Goal: Task Accomplishment & Management: Understand process/instructions

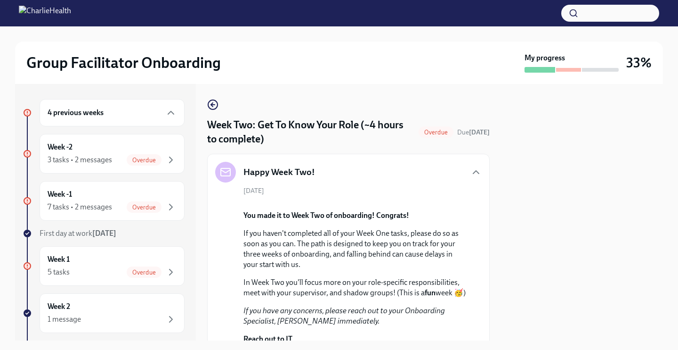
scroll to position [866, 0]
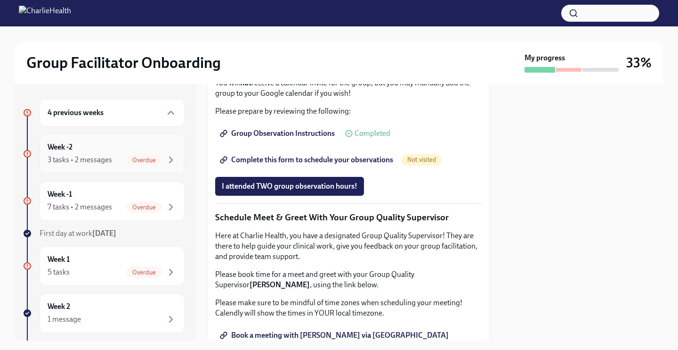
click at [97, 155] on div "3 tasks • 2 messages" at bounding box center [80, 160] width 65 height 10
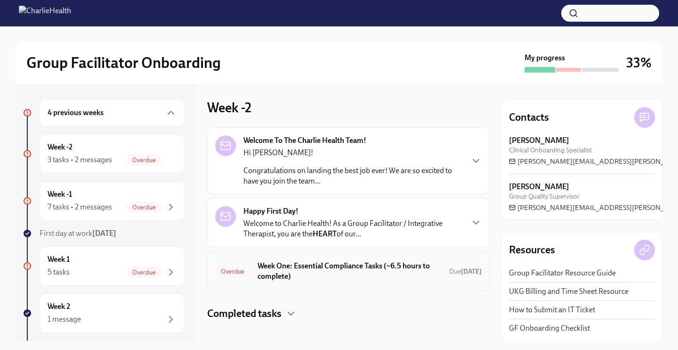
click at [281, 265] on h6 "Week One: Essential Compliance Tasks (~6.5 hours to complete)" at bounding box center [350, 271] width 184 height 21
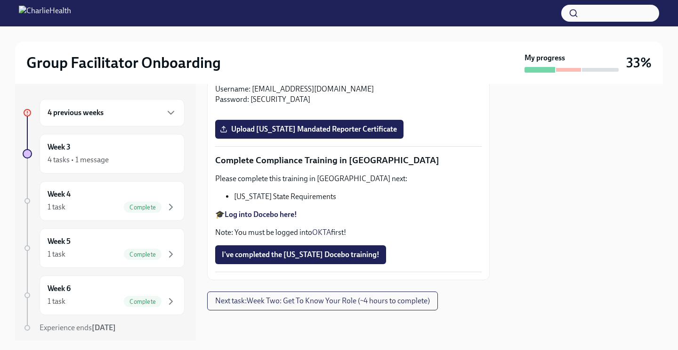
click at [273, 215] on strong "Log into Docebo here!" at bounding box center [261, 214] width 73 height 9
click at [129, 165] on div "Week 3 4 tasks • 1 message" at bounding box center [112, 154] width 145 height 40
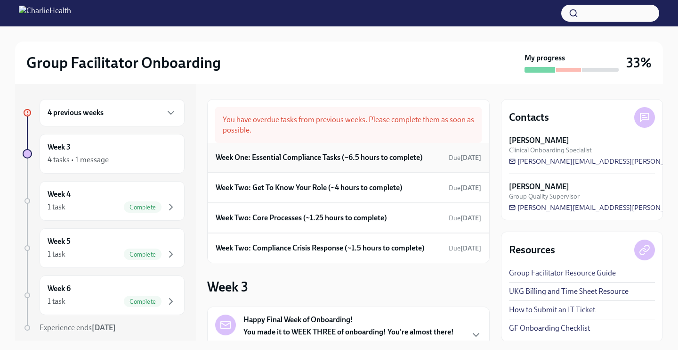
click at [343, 161] on h6 "Week One: Essential Compliance Tasks (~6.5 hours to complete)" at bounding box center [319, 157] width 207 height 10
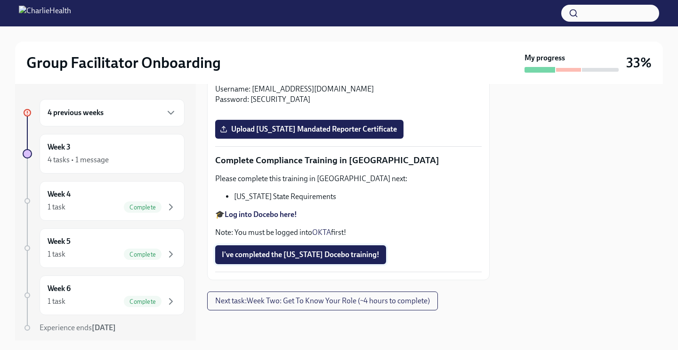
scroll to position [2097, 0]
click at [318, 303] on span "Next task : Week Two: Get To Know Your Role (~4 hours to complete)" at bounding box center [322, 300] width 215 height 9
